Goal: Find contact information: Find contact information

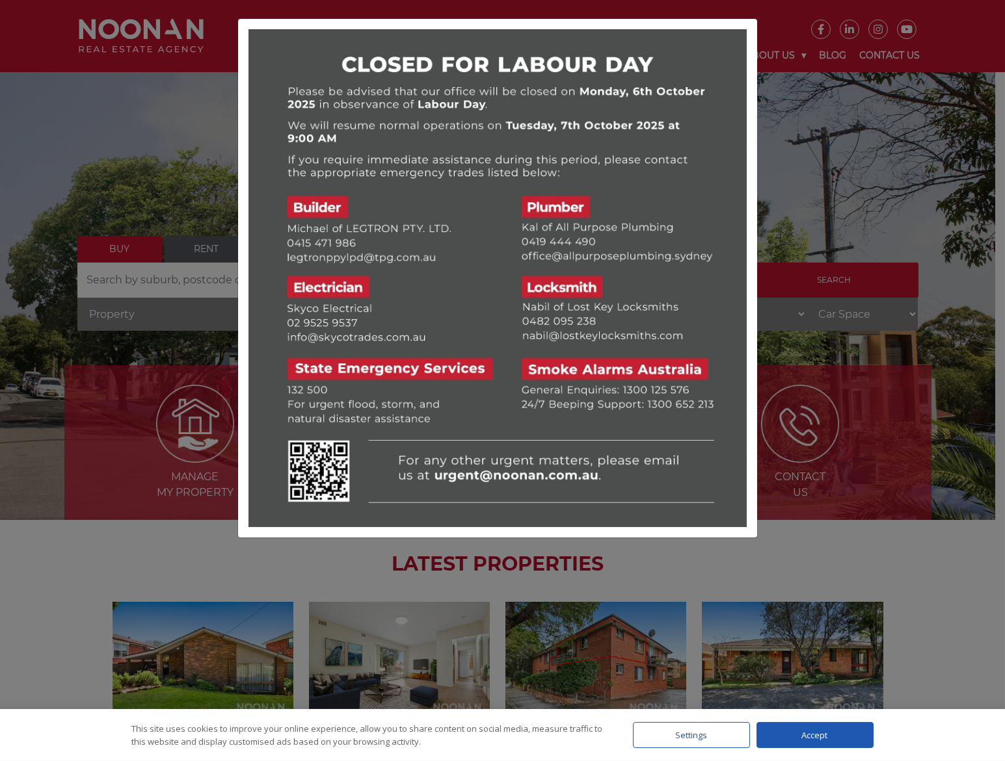
click at [826, 187] on div at bounding box center [502, 380] width 1005 height 761
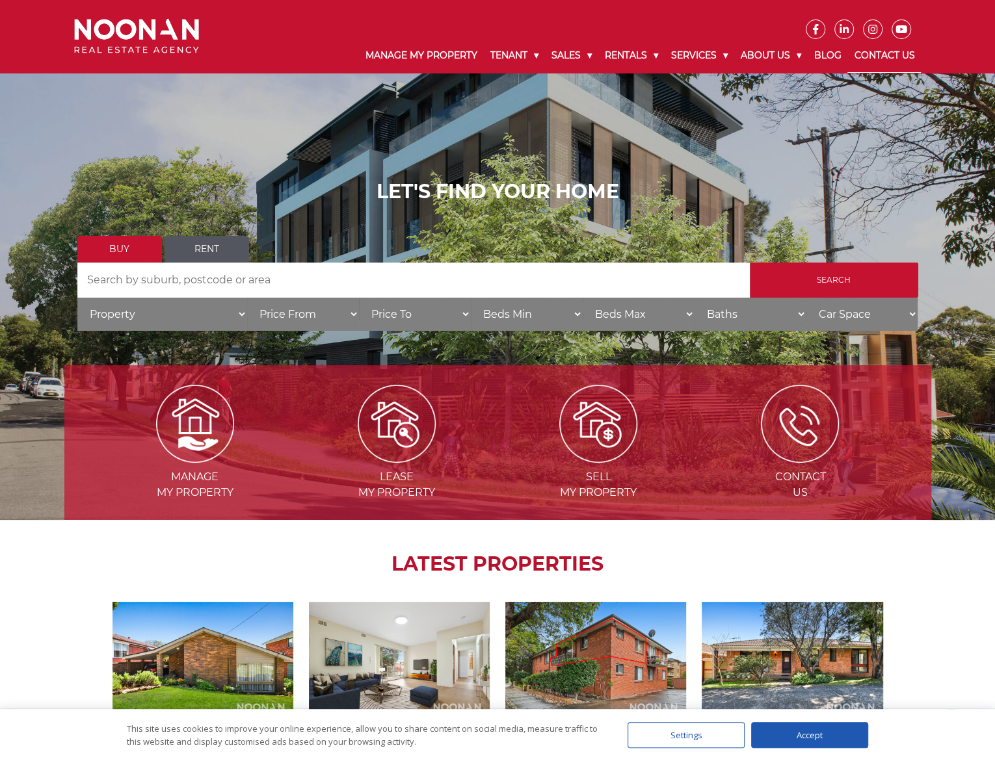
click at [879, 53] on link "Contact Us" at bounding box center [883, 56] width 73 height 34
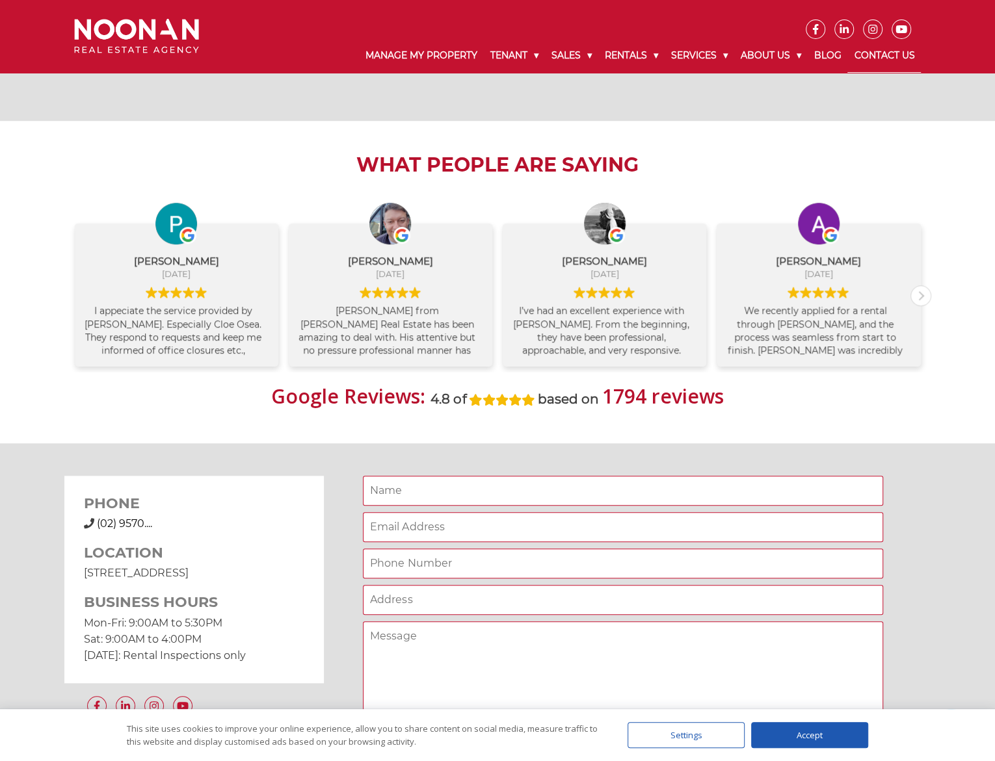
scroll to position [975, 0]
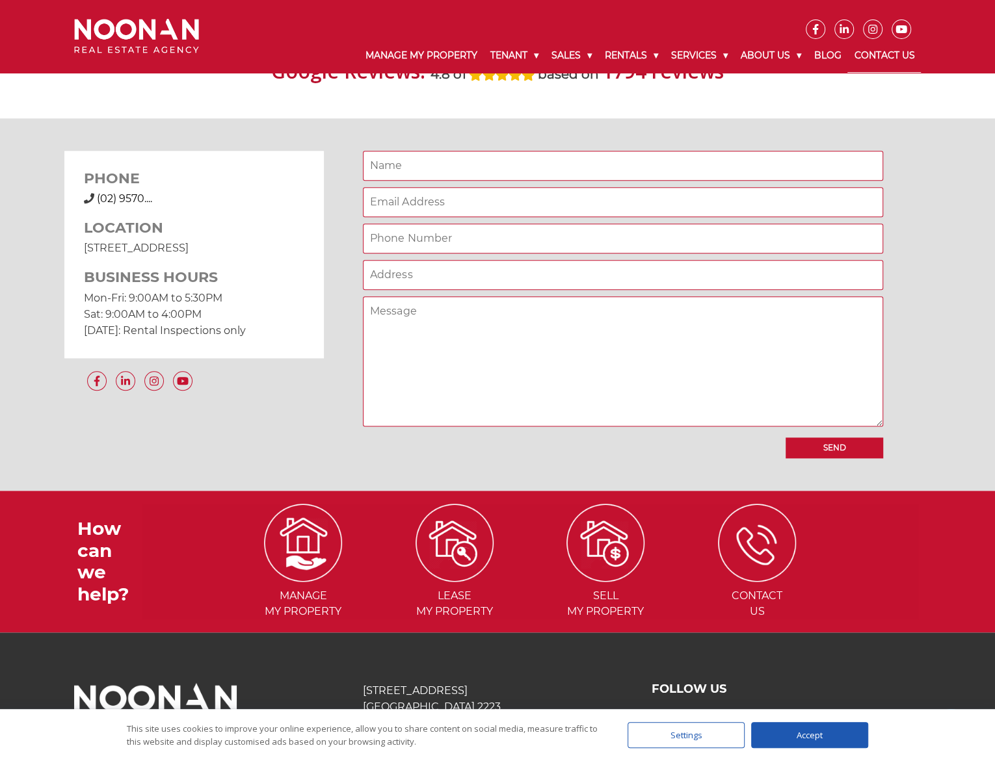
click at [127, 198] on span "(02) 9570...." at bounding box center [124, 198] width 55 height 12
